Goal: Task Accomplishment & Management: Manage account settings

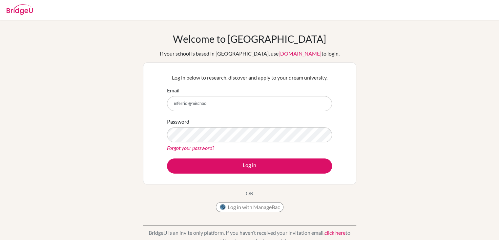
type input "mferriol@mischoo"
click at [167, 158] on button "Log in" at bounding box center [249, 165] width 165 height 15
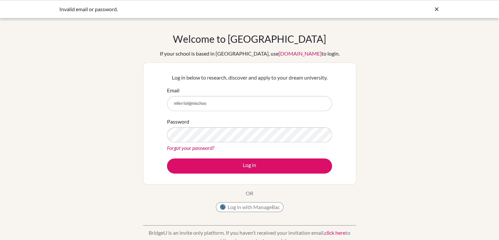
click at [234, 104] on input "mferriol@mischoo" at bounding box center [249, 103] width 165 height 15
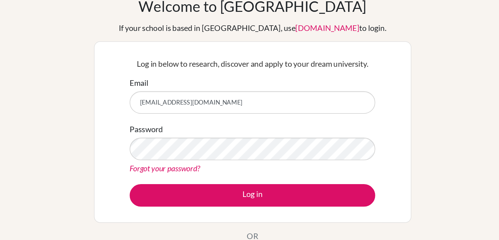
type input "[EMAIL_ADDRESS][DOMAIN_NAME]"
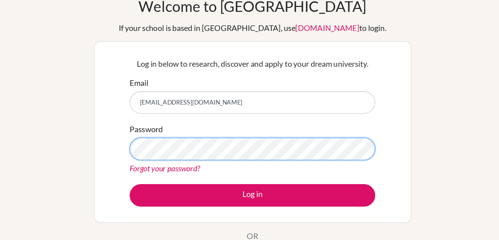
click at [167, 158] on button "Log in" at bounding box center [249, 165] width 165 height 15
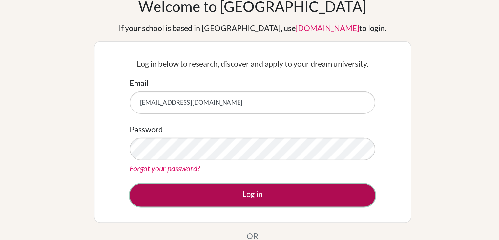
click at [285, 159] on button "Log in" at bounding box center [249, 165] width 165 height 15
click at [281, 162] on button "Log in" at bounding box center [249, 165] width 165 height 15
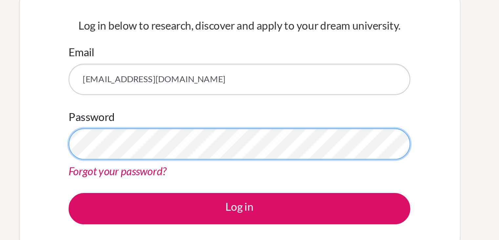
click at [167, 158] on button "Log in" at bounding box center [249, 165] width 165 height 15
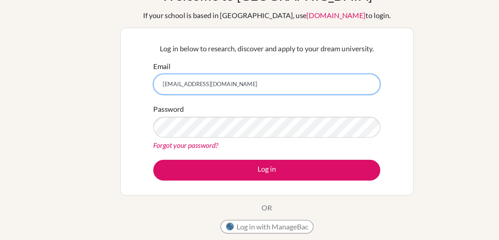
scroll to position [17, 0]
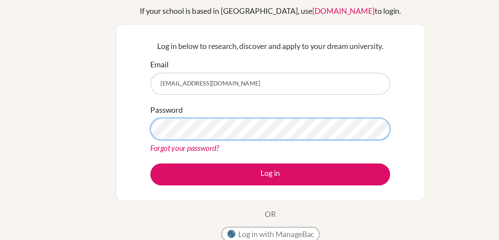
click at [167, 141] on button "Log in" at bounding box center [249, 148] width 165 height 15
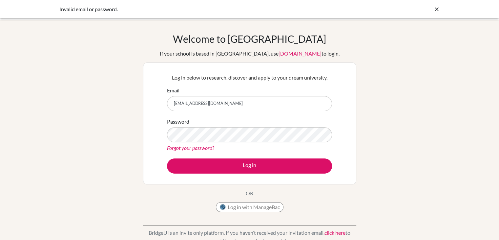
click at [437, 9] on icon at bounding box center [437, 9] width 7 height 7
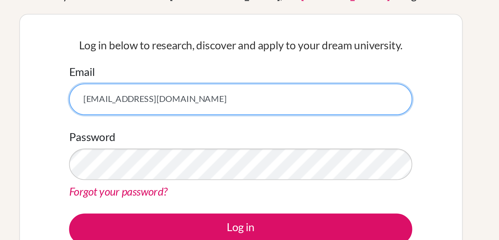
click at [244, 96] on input "[EMAIL_ADDRESS][DOMAIN_NAME]" at bounding box center [249, 103] width 165 height 15
type input "[EMAIL_ADDRESS][DOMAIN_NAME]"
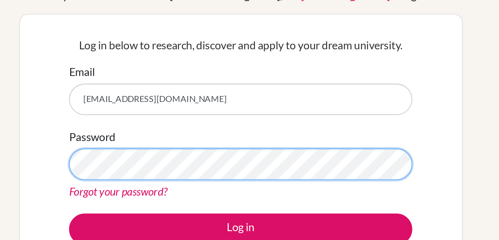
click at [167, 158] on button "Log in" at bounding box center [249, 165] width 165 height 15
